Goal: Book appointment/travel/reservation

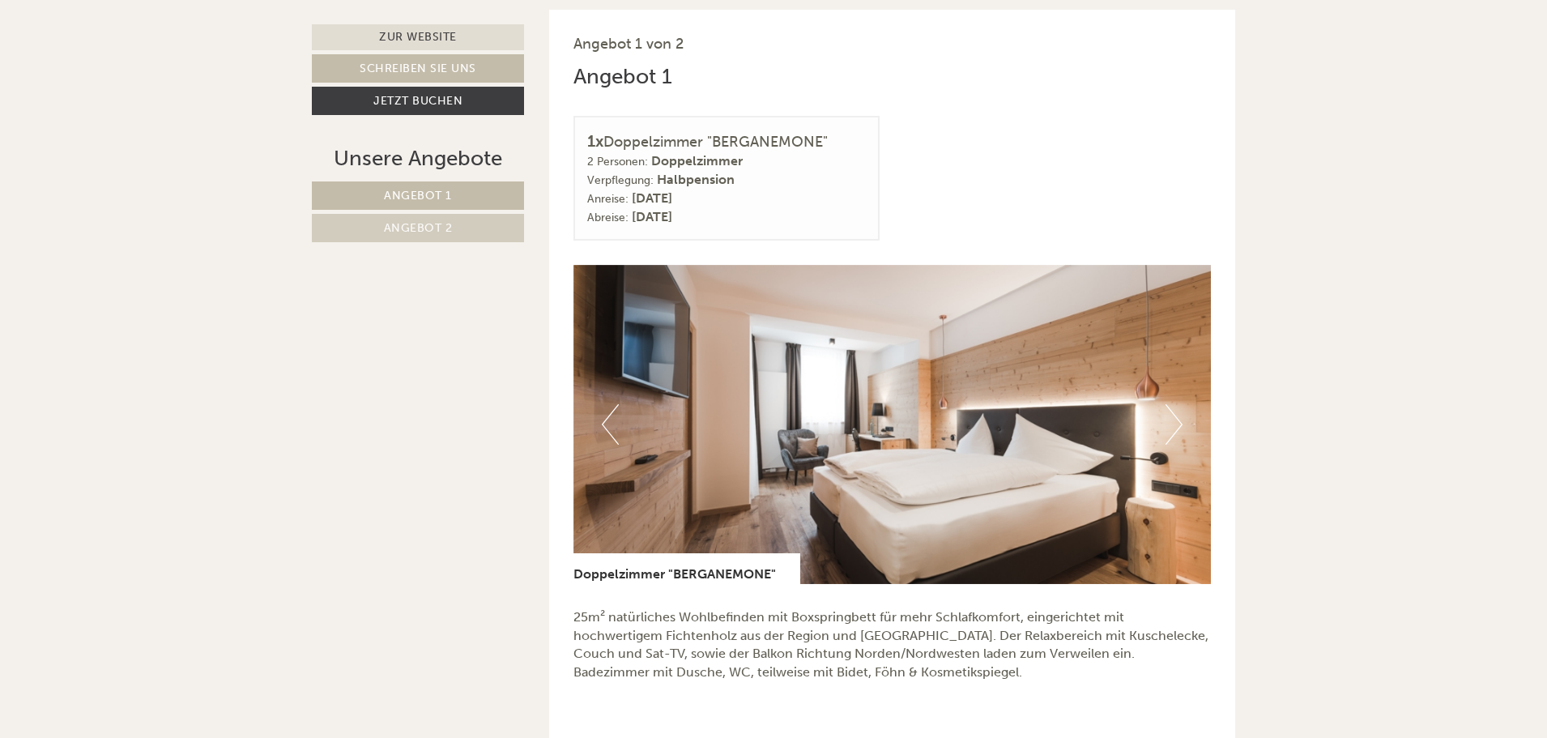
scroll to position [891, 0]
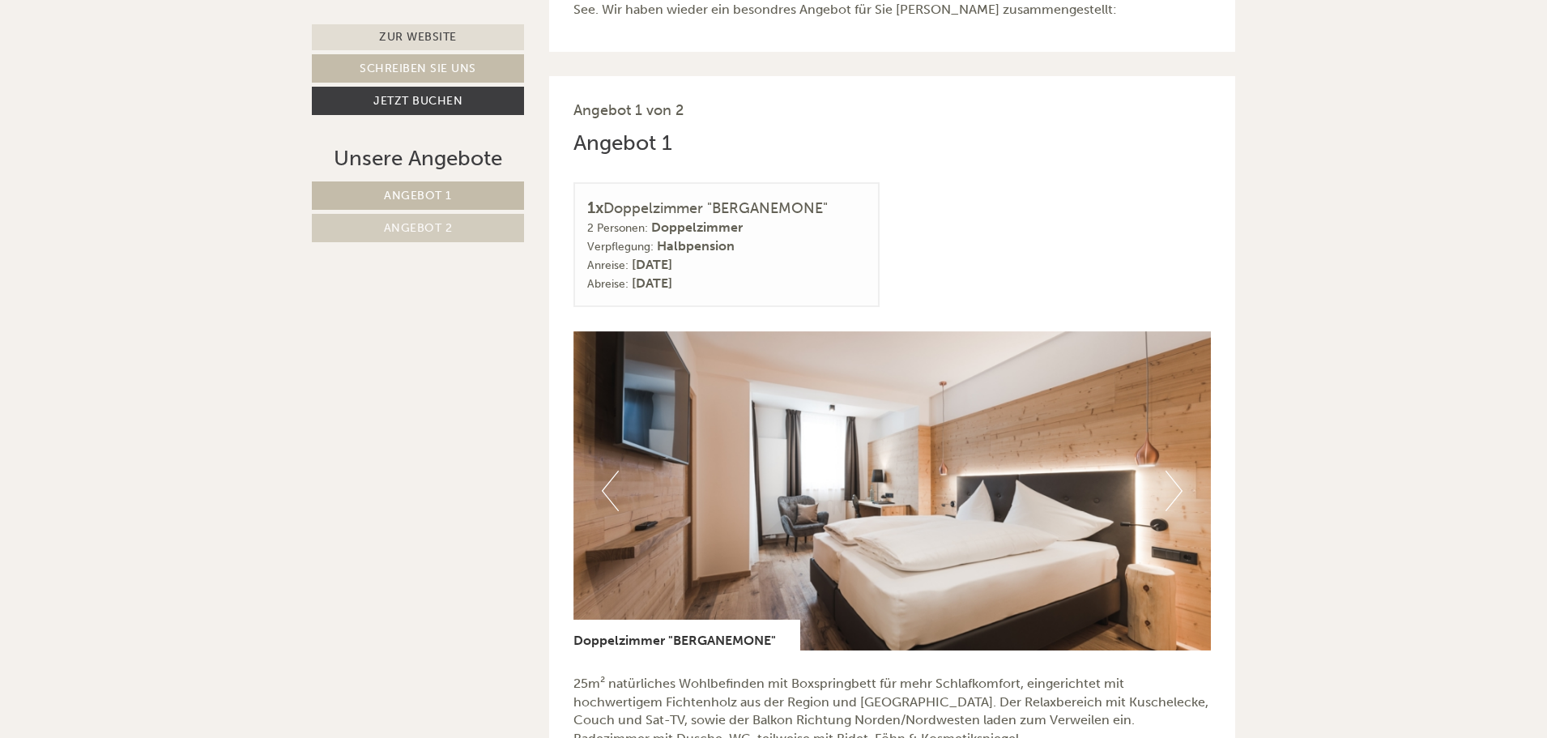
click at [1165, 495] on img at bounding box center [893, 490] width 638 height 319
click at [1177, 493] on button "Next" at bounding box center [1174, 491] width 17 height 41
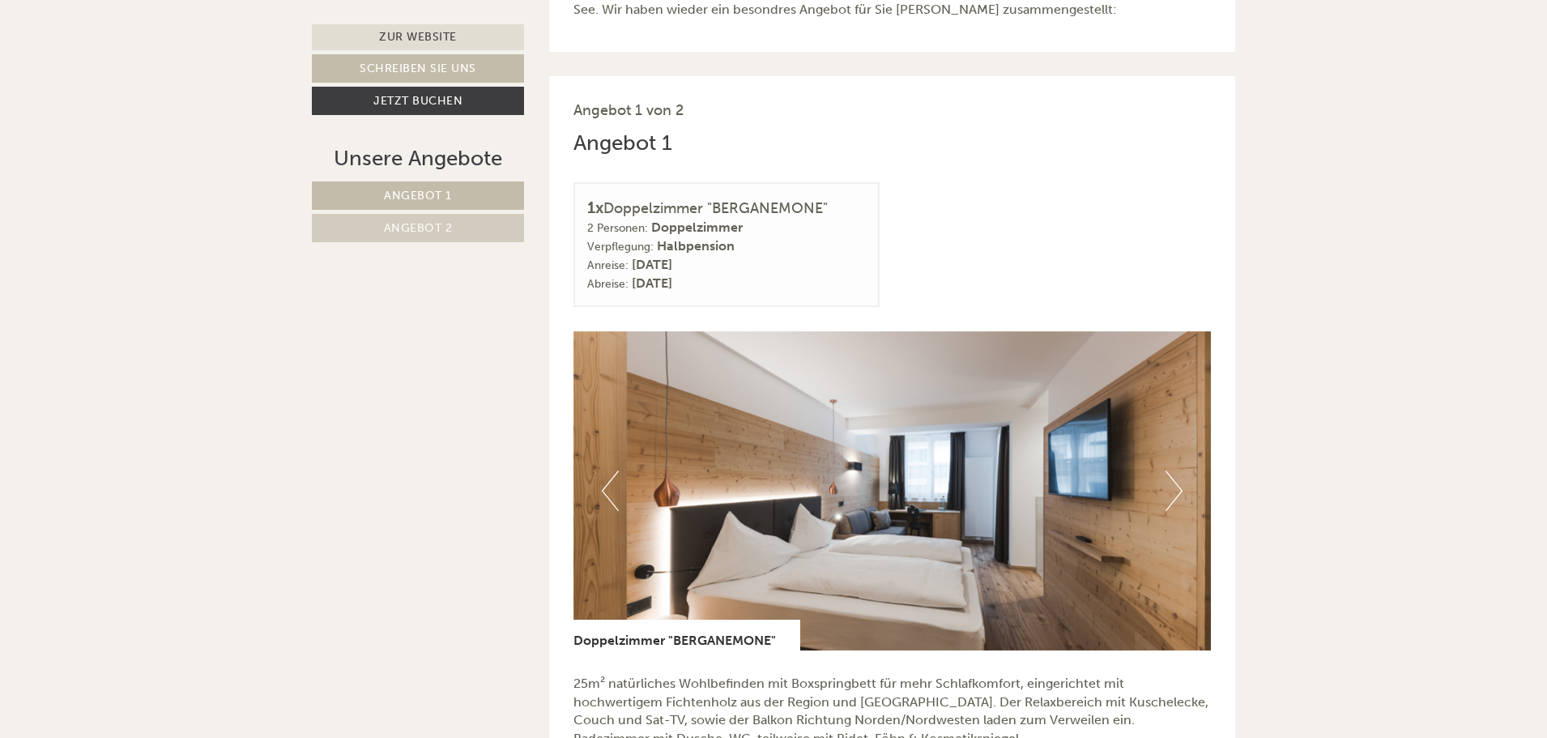
click at [1177, 493] on button "Next" at bounding box center [1174, 491] width 17 height 41
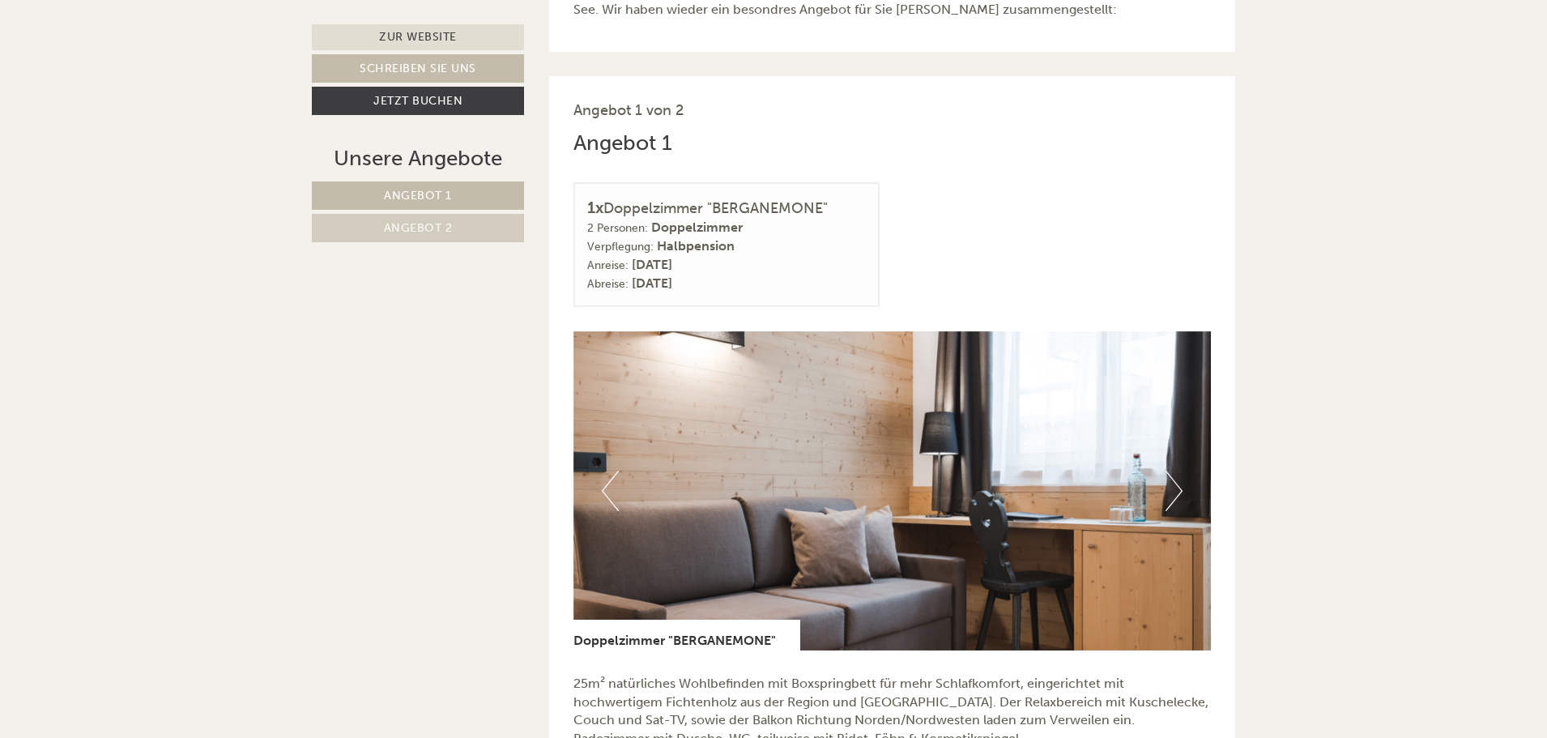
click at [1177, 493] on button "Next" at bounding box center [1174, 491] width 17 height 41
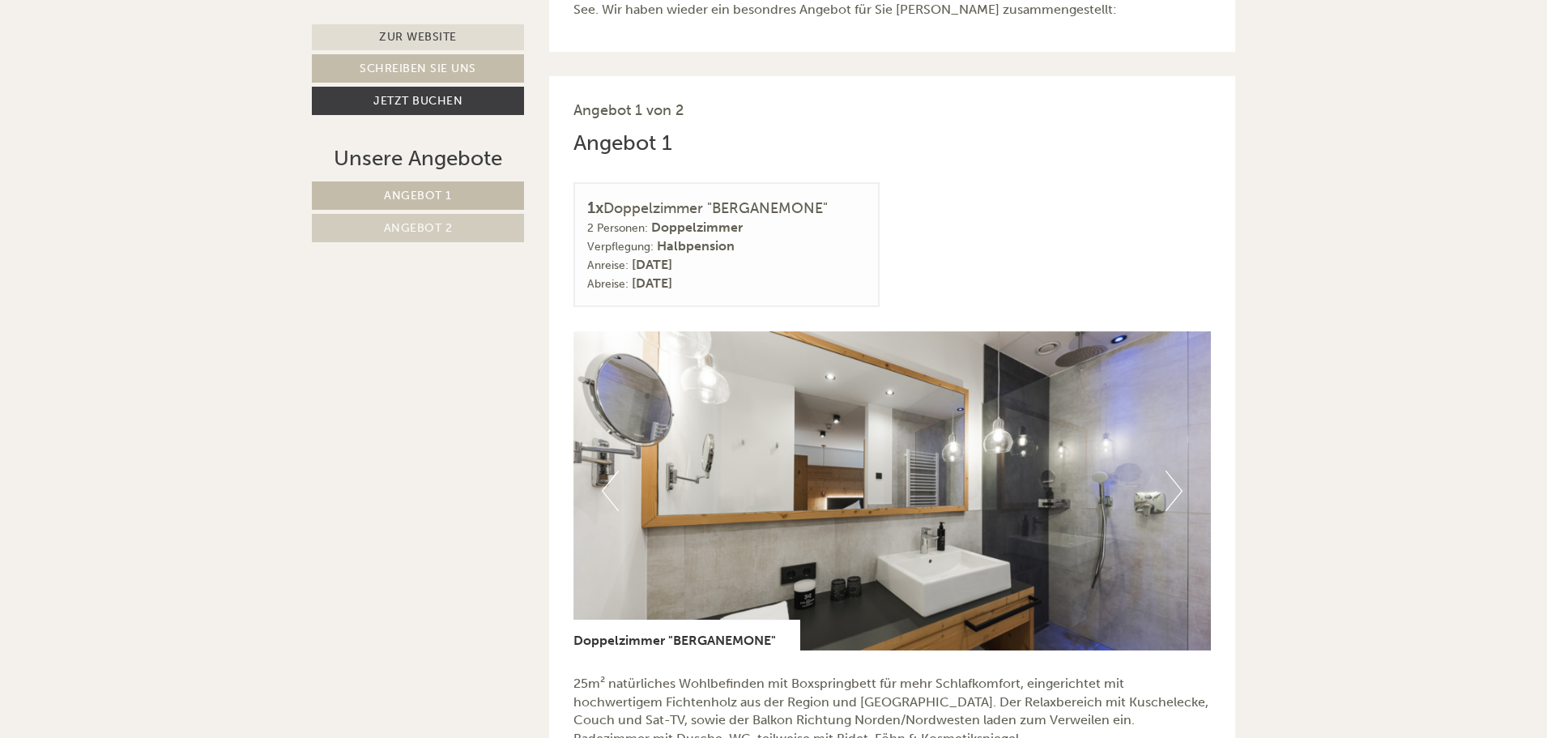
click at [1177, 493] on button "Next" at bounding box center [1174, 491] width 17 height 41
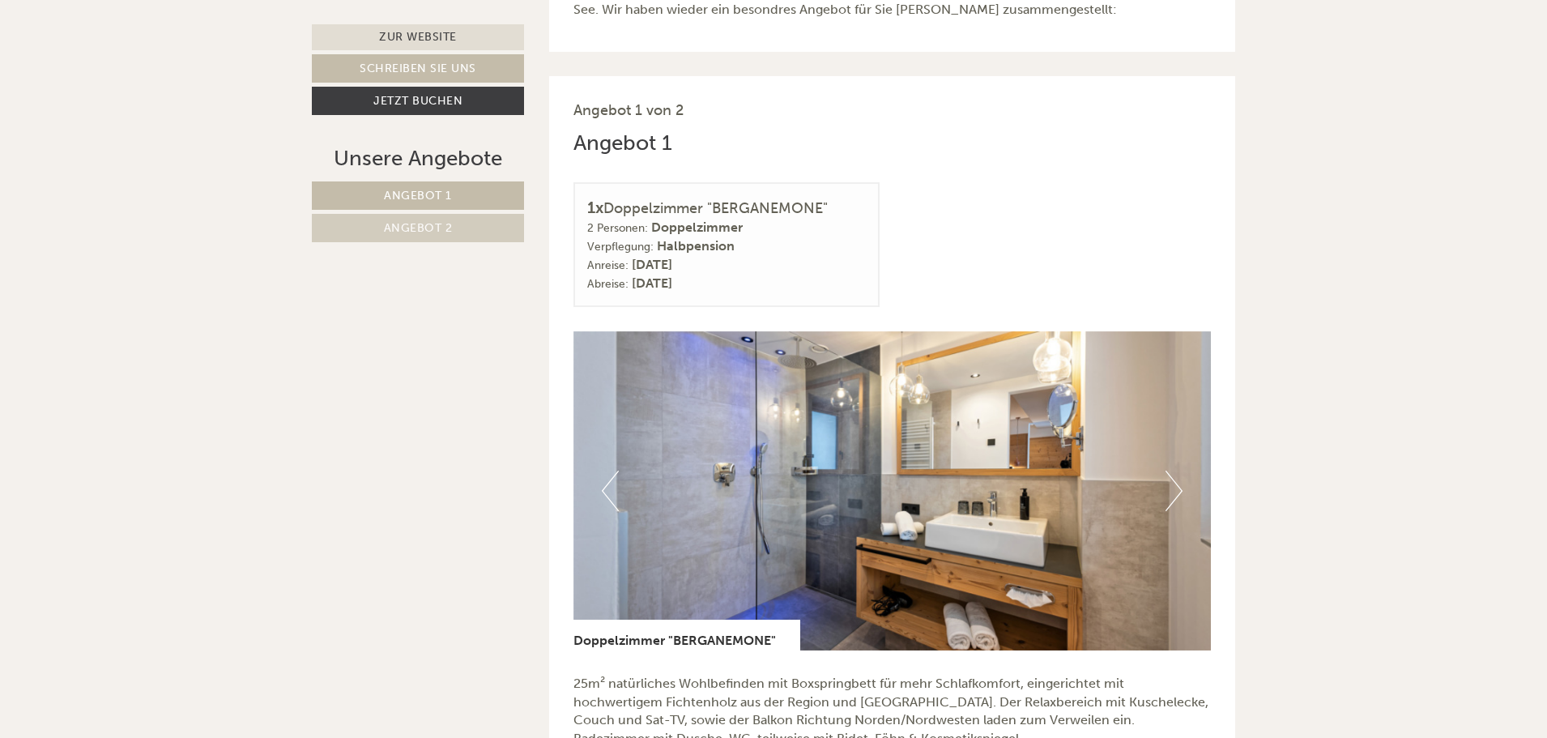
click at [1177, 493] on button "Next" at bounding box center [1174, 491] width 17 height 41
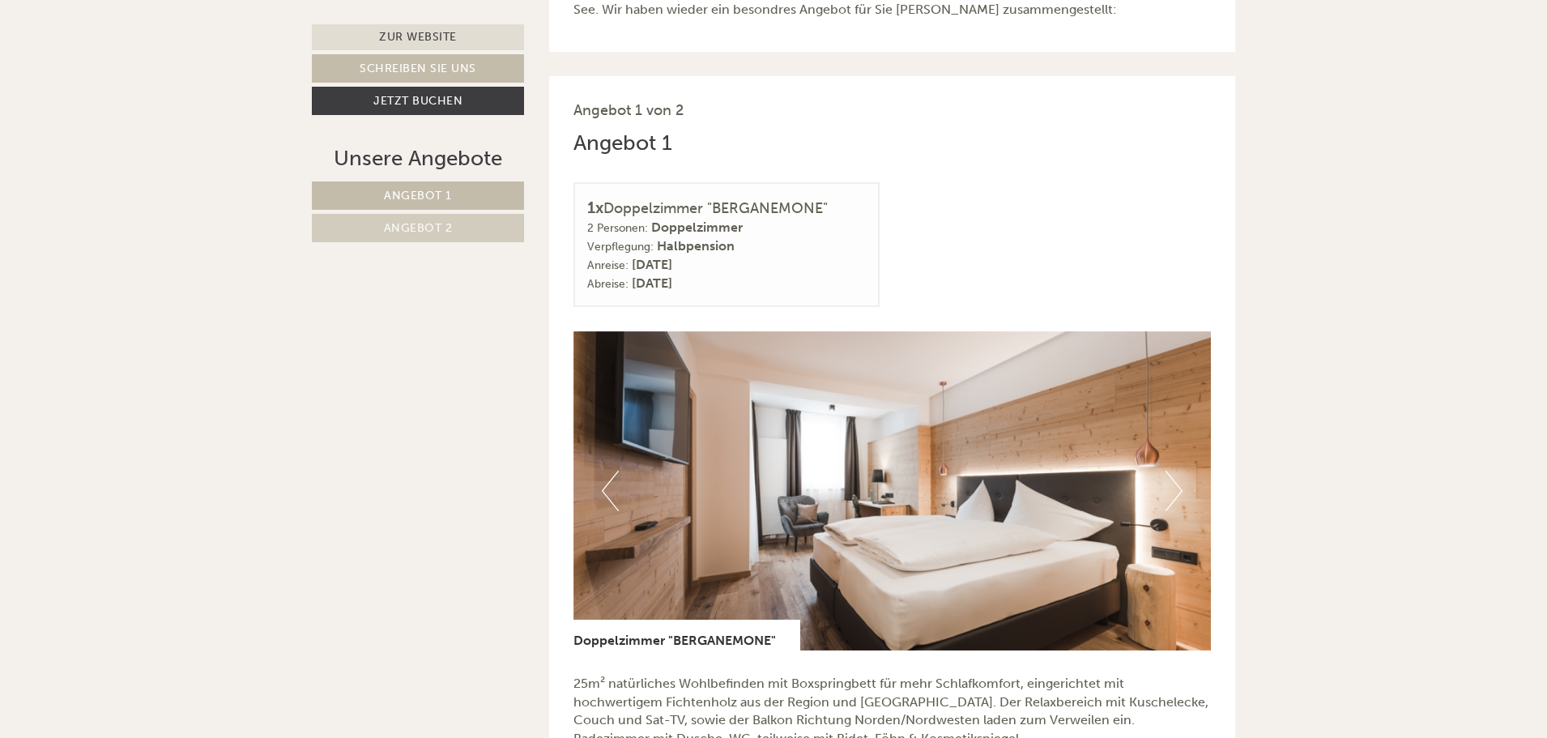
click at [1177, 493] on button "Next" at bounding box center [1174, 491] width 17 height 41
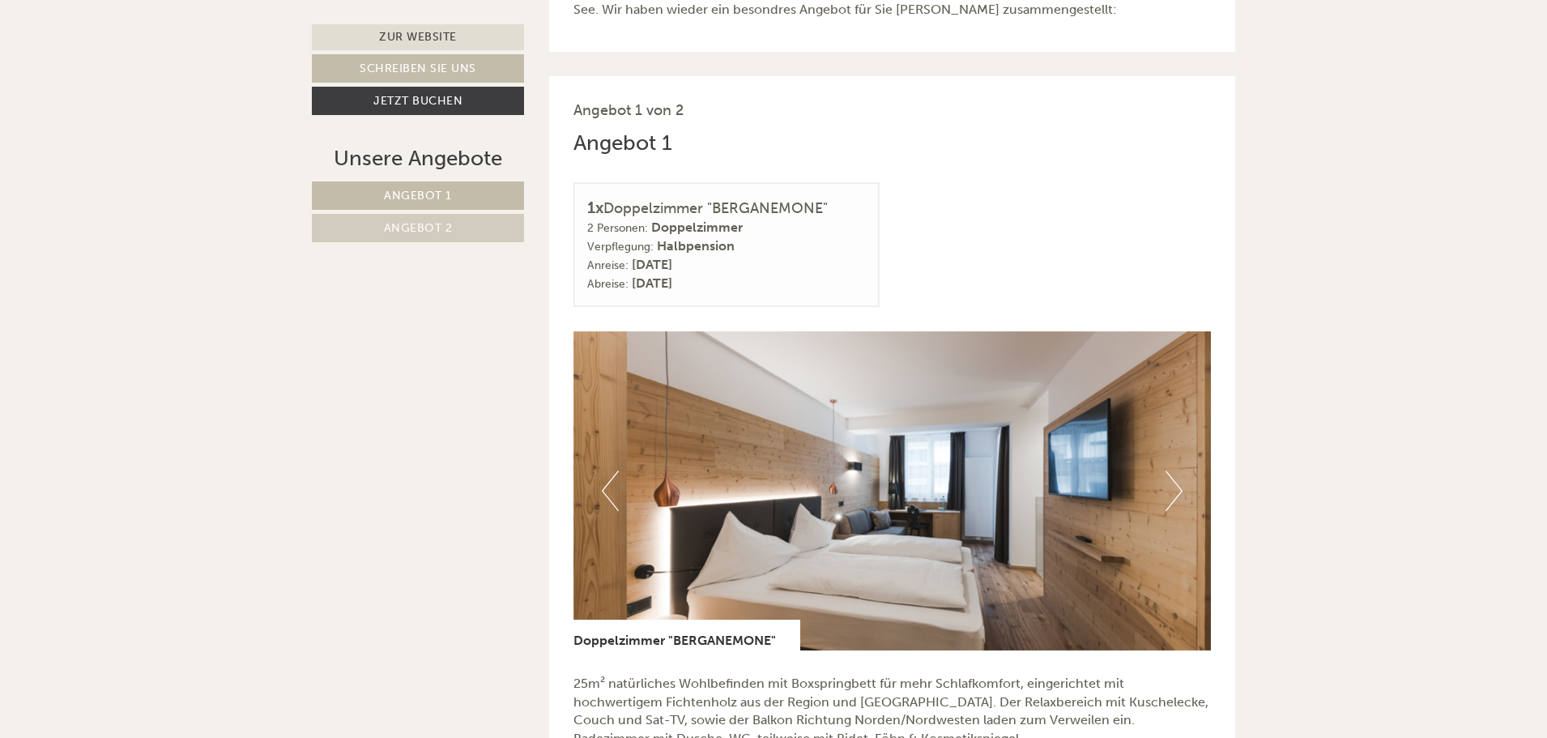
click at [1177, 493] on button "Next" at bounding box center [1174, 491] width 17 height 41
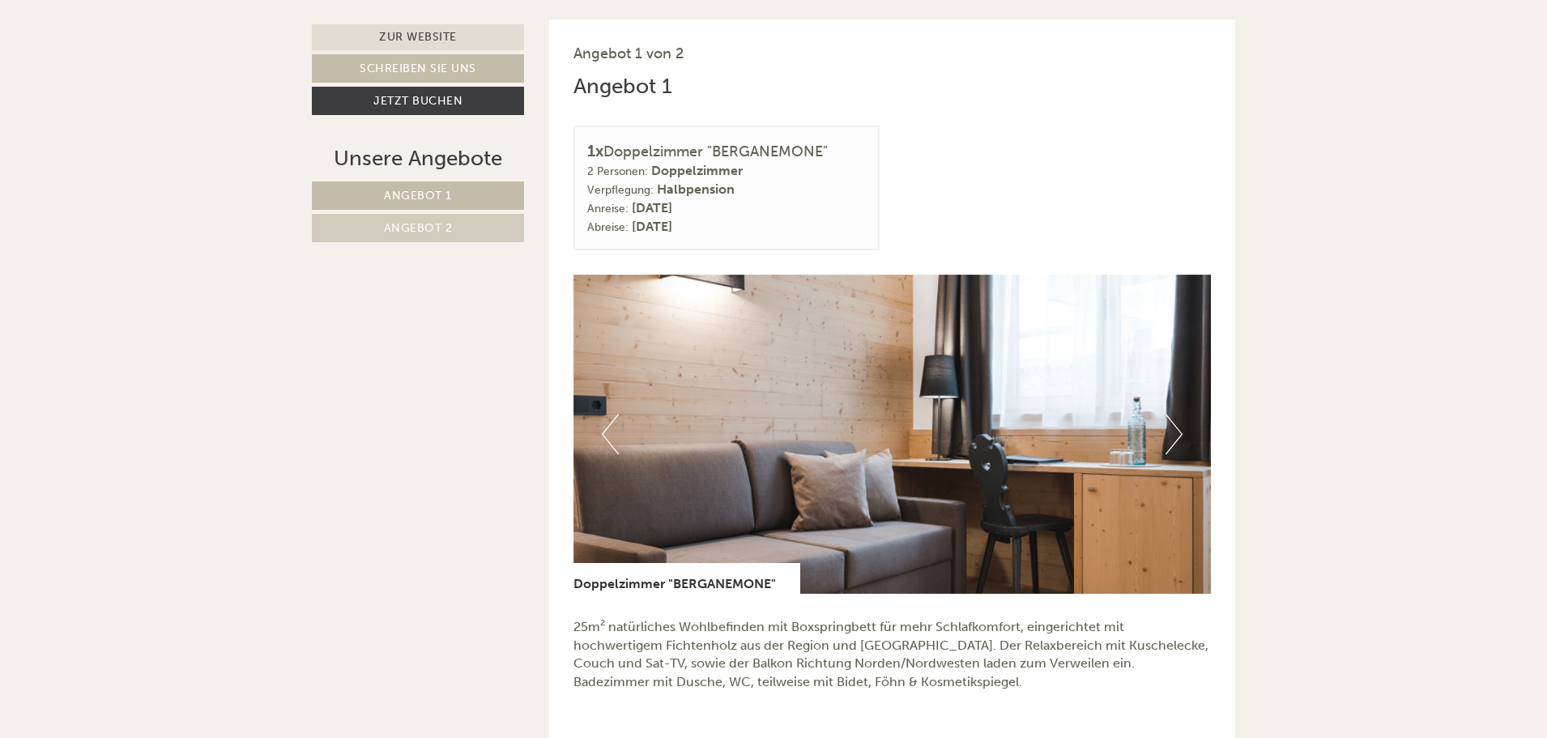
scroll to position [972, 0]
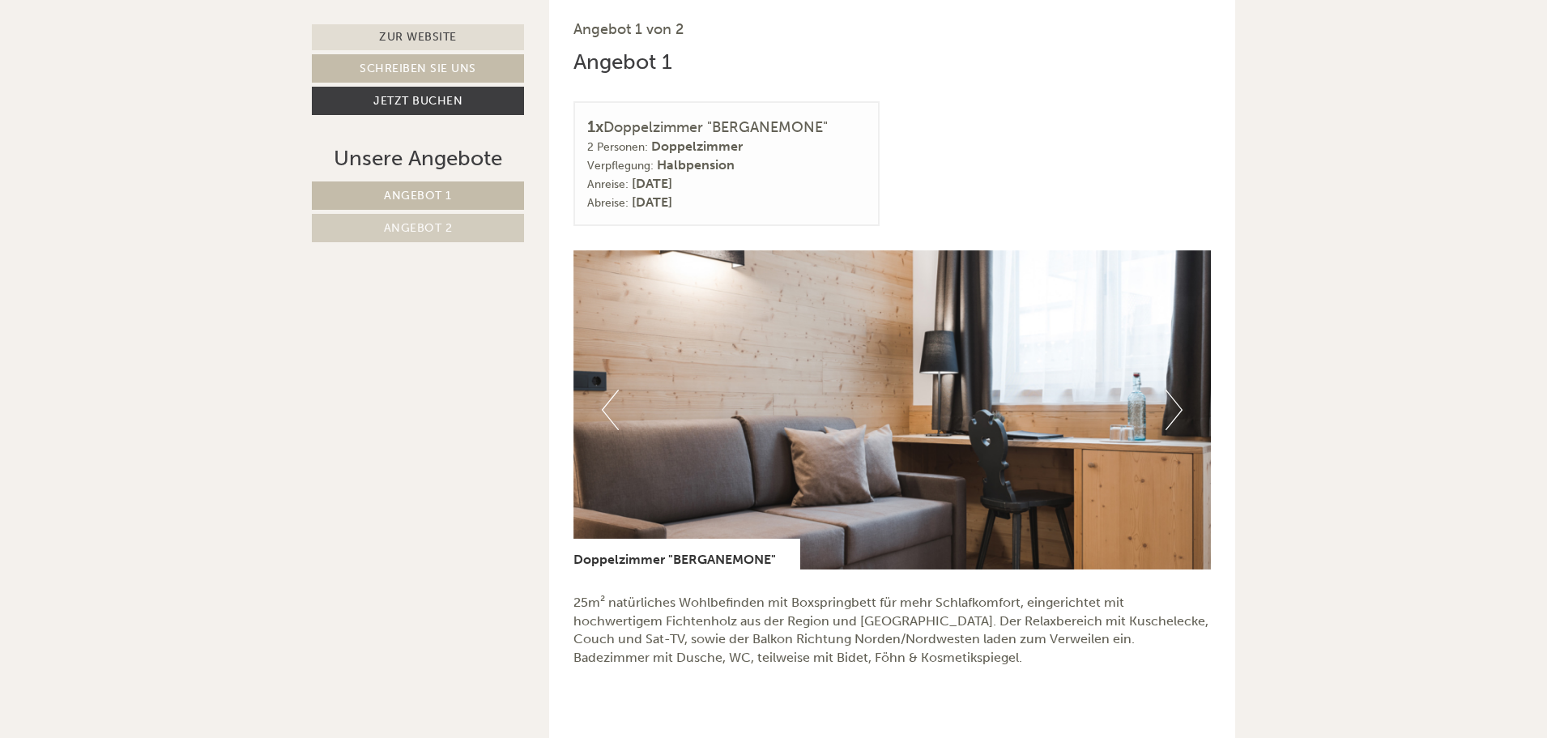
click at [1175, 413] on button "Next" at bounding box center [1174, 410] width 17 height 41
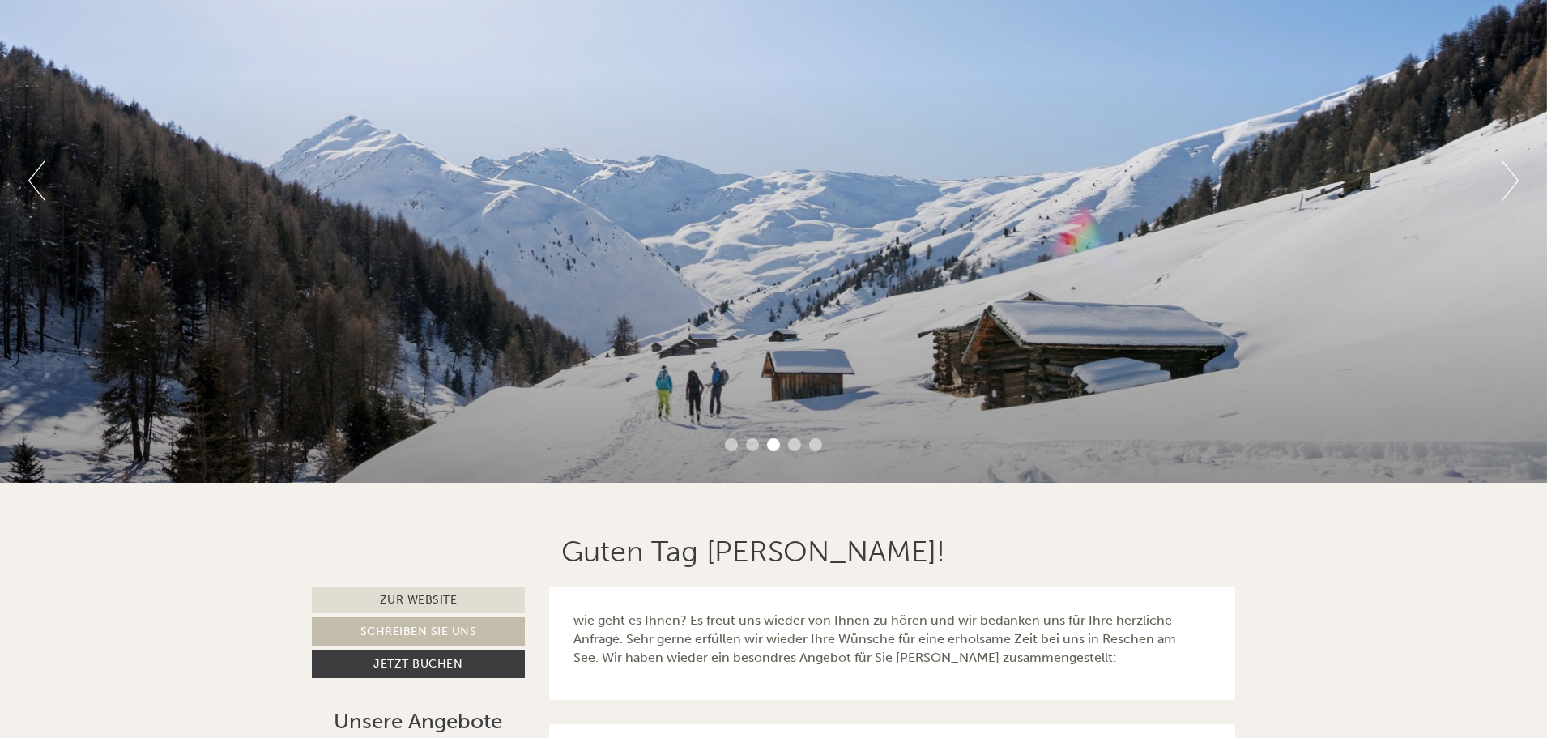
scroll to position [648, 0]
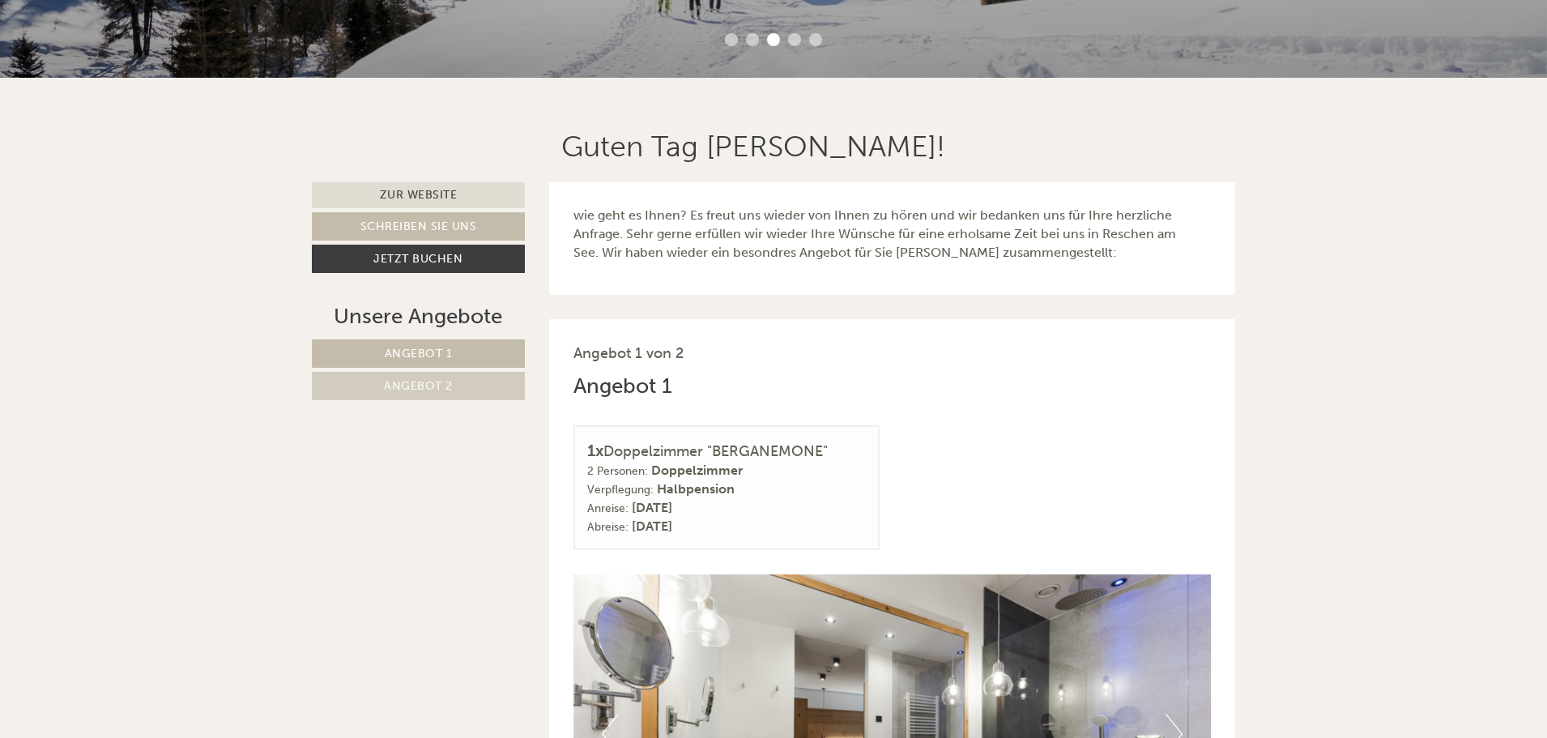
click at [454, 352] on link "Angebot 1" at bounding box center [418, 353] width 213 height 28
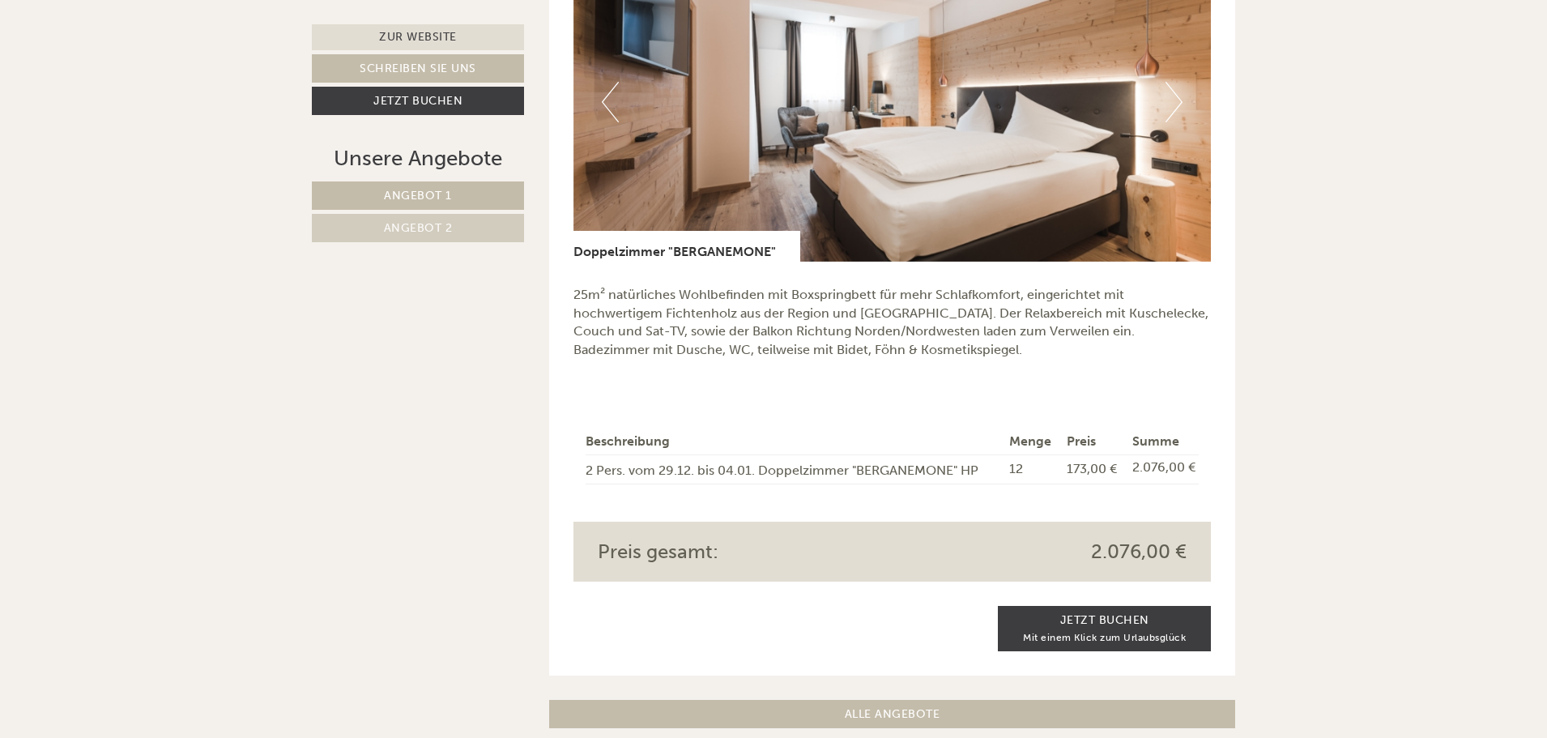
scroll to position [1372, 0]
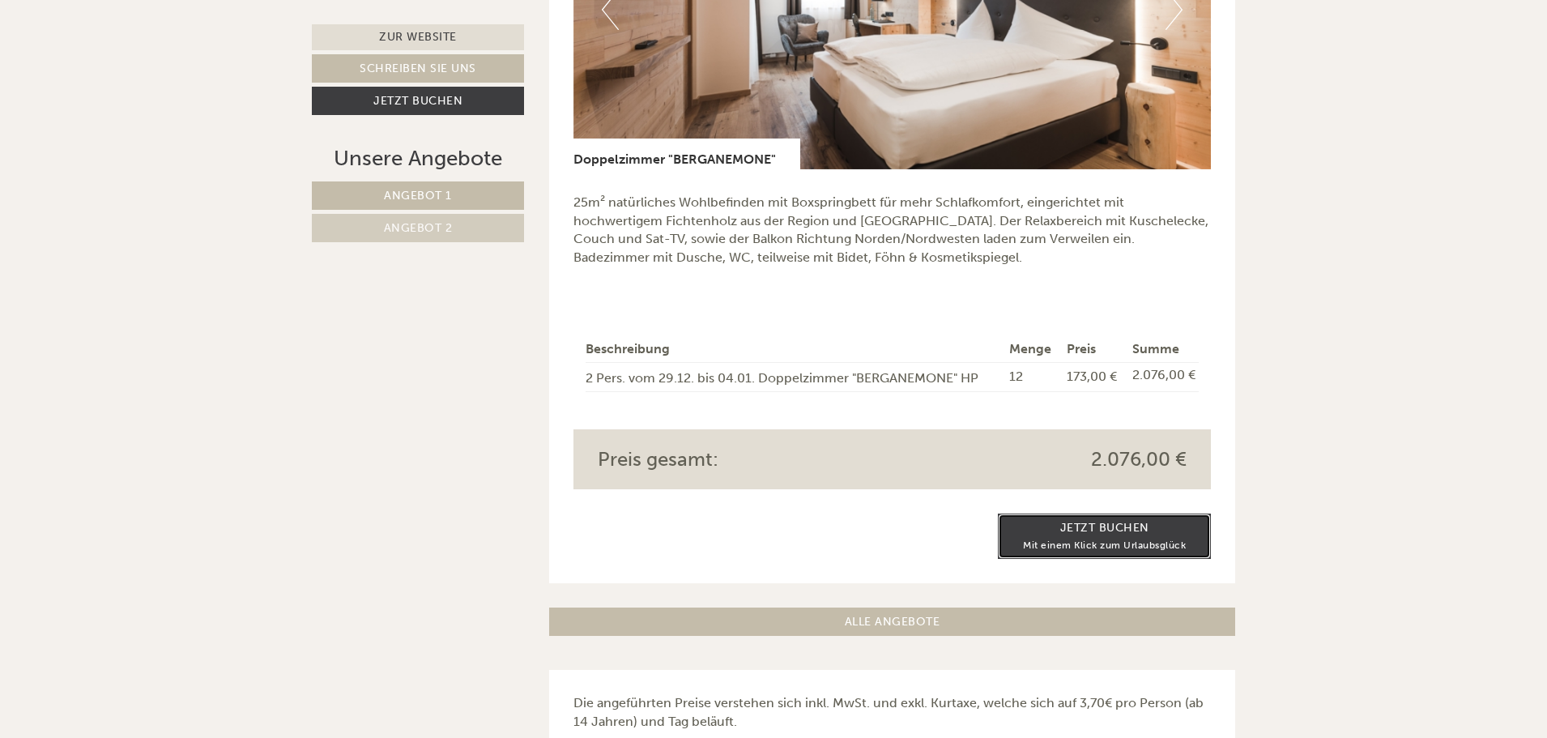
click at [1093, 535] on link "Jetzt buchen Mit einem Klick zum Urlaubsglück" at bounding box center [1104, 536] width 213 height 45
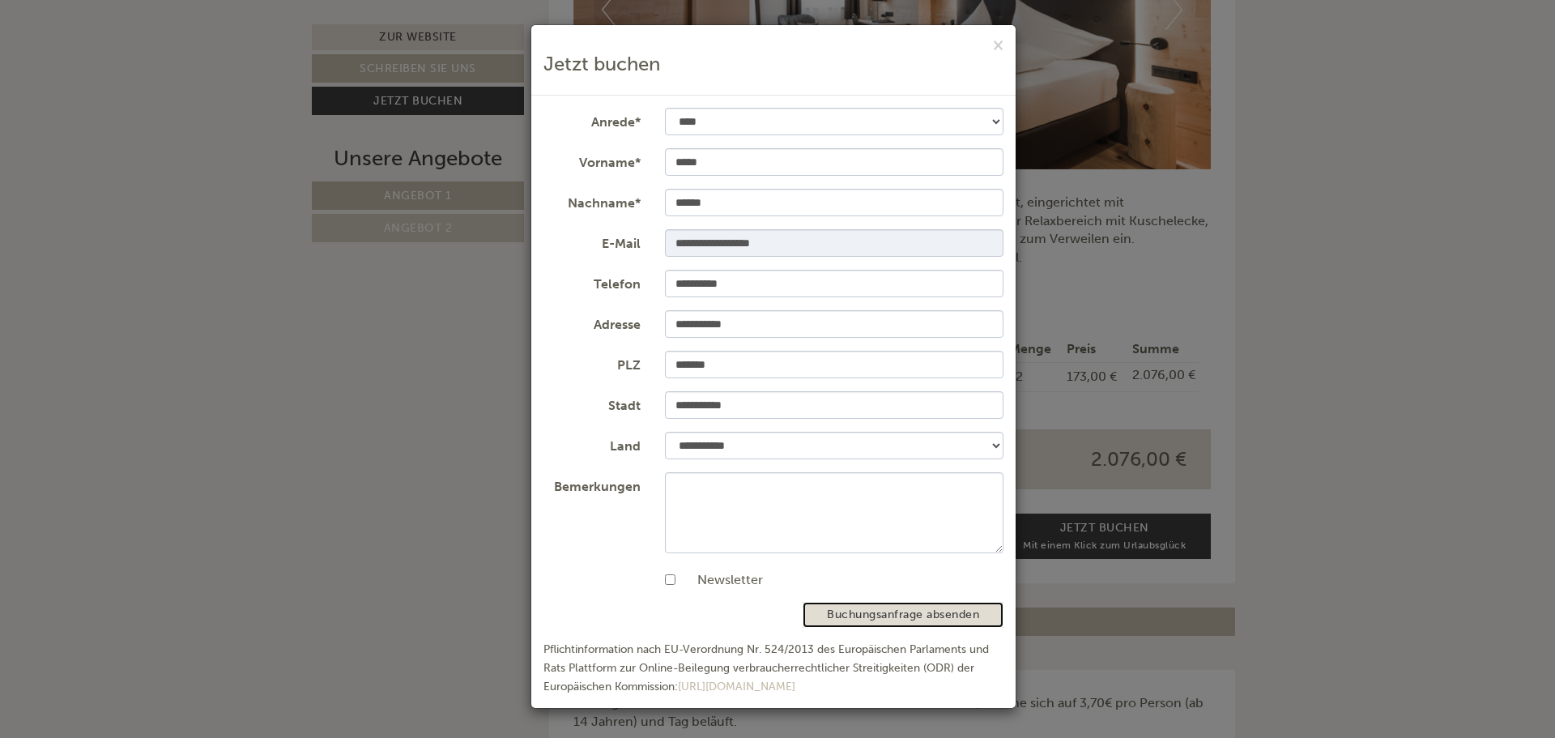
click at [878, 619] on button "Buchungsanfrage absenden" at bounding box center [903, 615] width 201 height 26
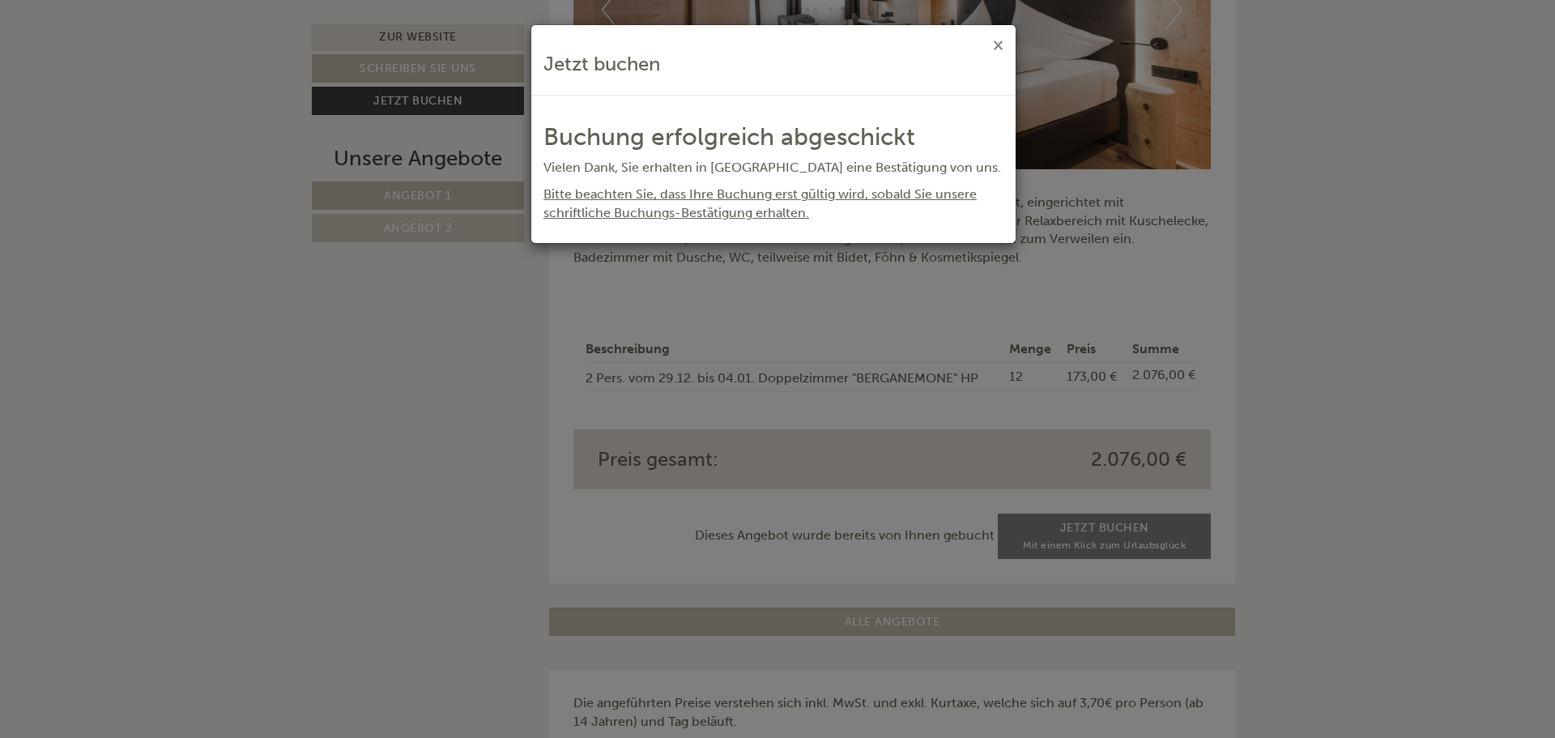
click at [995, 45] on button "×" at bounding box center [998, 44] width 11 height 17
